Goal: Information Seeking & Learning: Learn about a topic

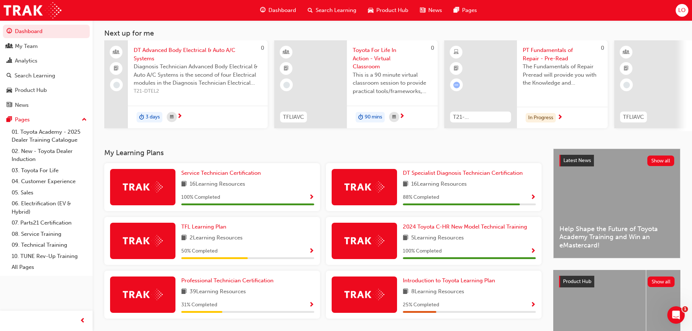
scroll to position [73, 0]
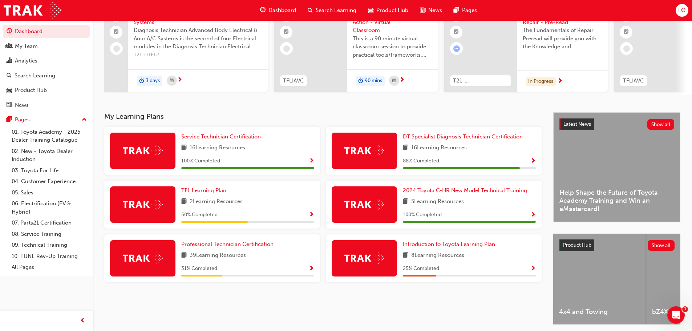
click at [480, 157] on div "DT Specialist Diagnosis Technician Certification 16 Learning Resources 88 % Com…" at bounding box center [469, 151] width 133 height 36
click at [533, 162] on span "Show Progress" at bounding box center [532, 161] width 5 height 7
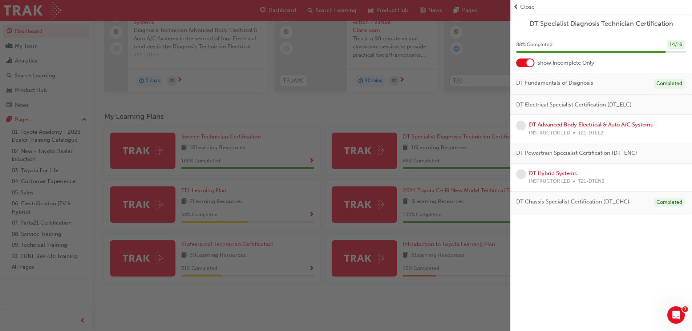
click at [522, 6] on span "Close" at bounding box center [527, 7] width 14 height 8
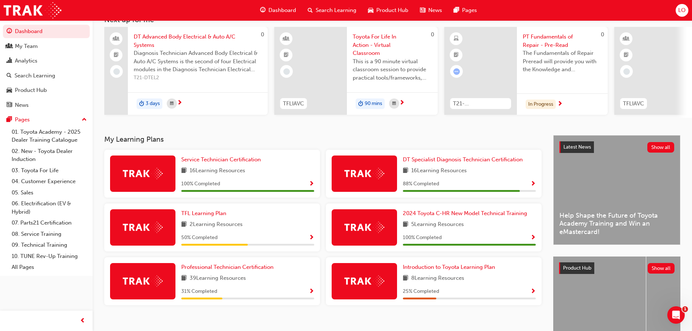
scroll to position [67, 0]
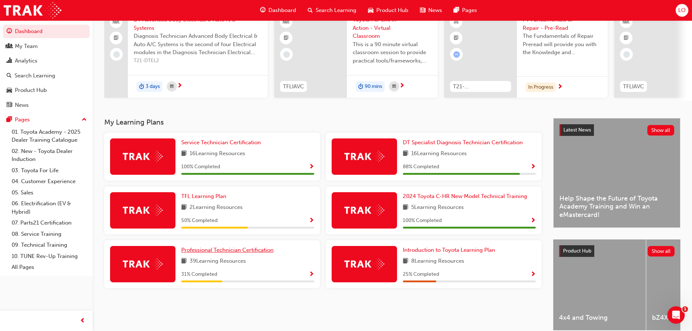
click at [247, 253] on span "Professional Technician Certification" at bounding box center [227, 250] width 92 height 7
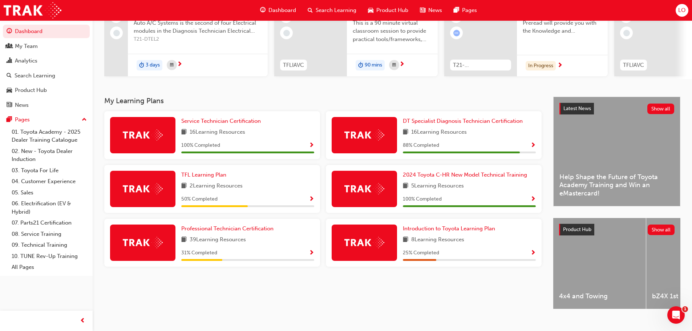
scroll to position [103, 0]
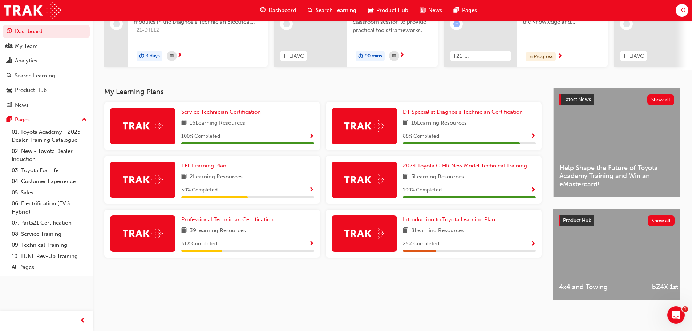
click at [454, 216] on span "Introduction to Toyota Learning Plan" at bounding box center [449, 219] width 92 height 7
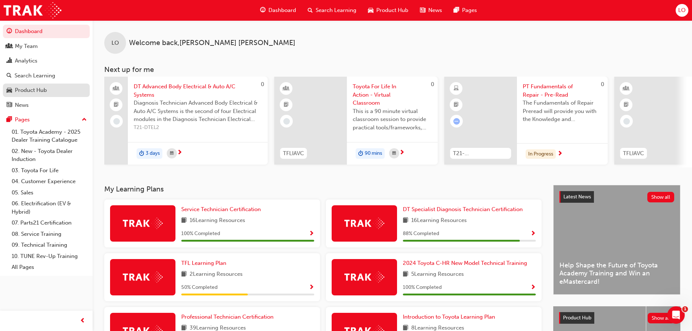
click at [51, 90] on div "Product Hub" at bounding box center [47, 90] width 80 height 9
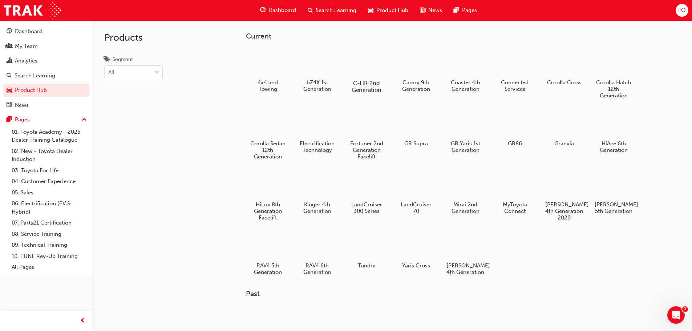
click at [371, 67] on div at bounding box center [366, 62] width 40 height 29
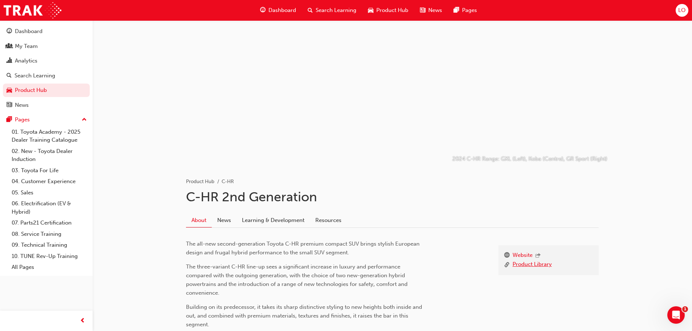
click at [516, 263] on link "Product Library" at bounding box center [532, 264] width 39 height 9
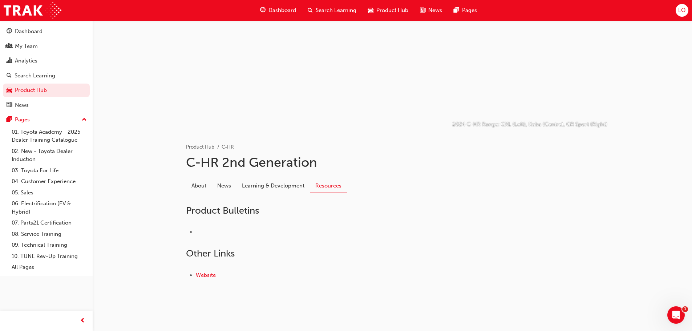
scroll to position [36, 0]
